Goal: Information Seeking & Learning: Learn about a topic

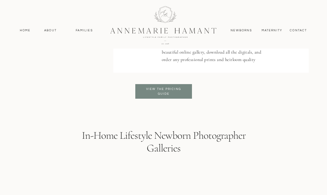
scroll to position [1092, 0]
click at [155, 89] on h3 "View the pricing Guide" at bounding box center [163, 91] width 43 height 10
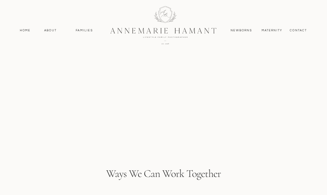
scroll to position [1513, 0]
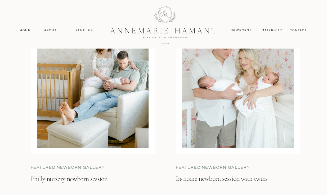
click at [227, 178] on h3 "In-home newborn session with twins" at bounding box center [231, 183] width 110 height 19
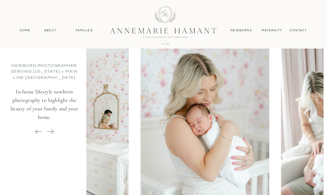
scroll to position [2445, 0]
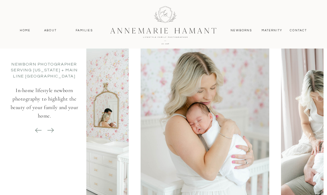
click at [49, 129] on icon at bounding box center [50, 129] width 7 height 7
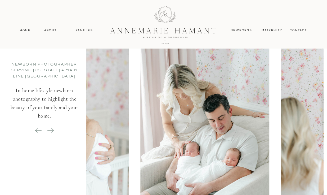
click at [49, 129] on icon at bounding box center [50, 129] width 7 height 7
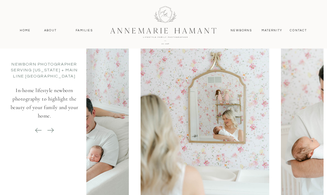
click at [49, 129] on icon at bounding box center [50, 129] width 7 height 7
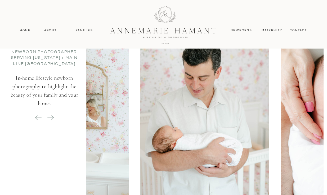
scroll to position [2457, 0]
